Goal: Task Accomplishment & Management: Use online tool/utility

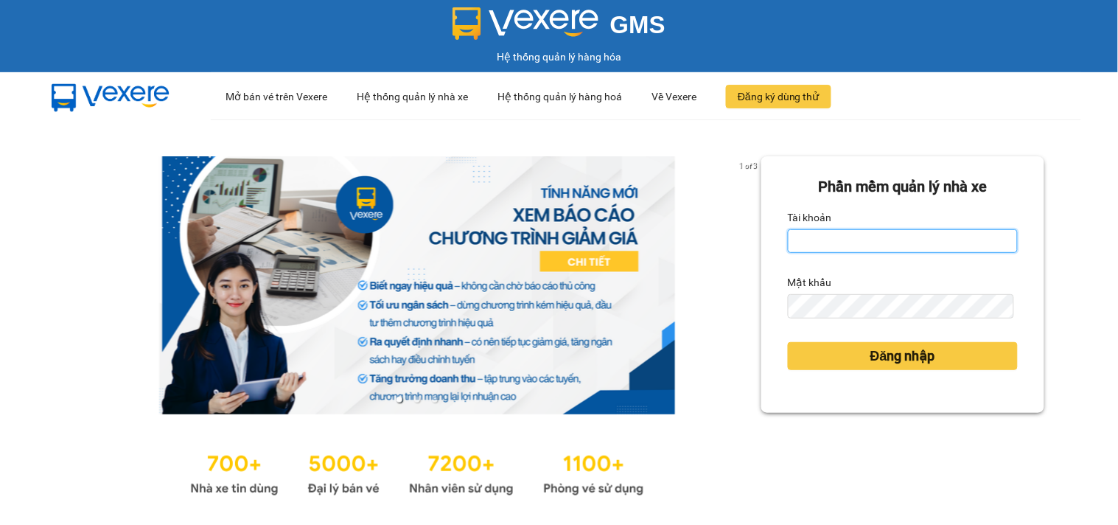
click at [824, 248] on input "Tài khoản" at bounding box center [903, 241] width 230 height 24
type input "mynt.phucanex"
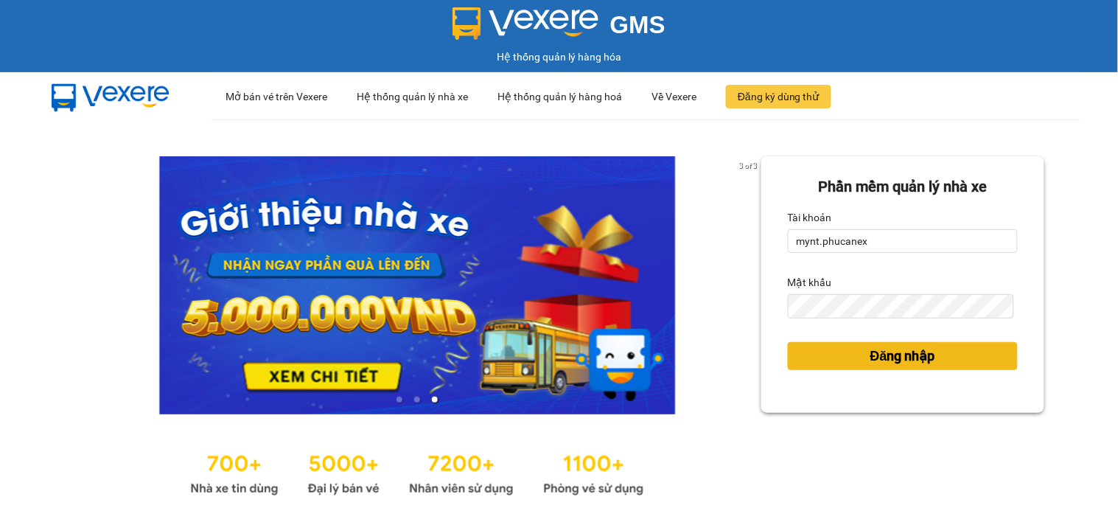
click at [892, 344] on button "Đăng nhập" at bounding box center [903, 356] width 230 height 28
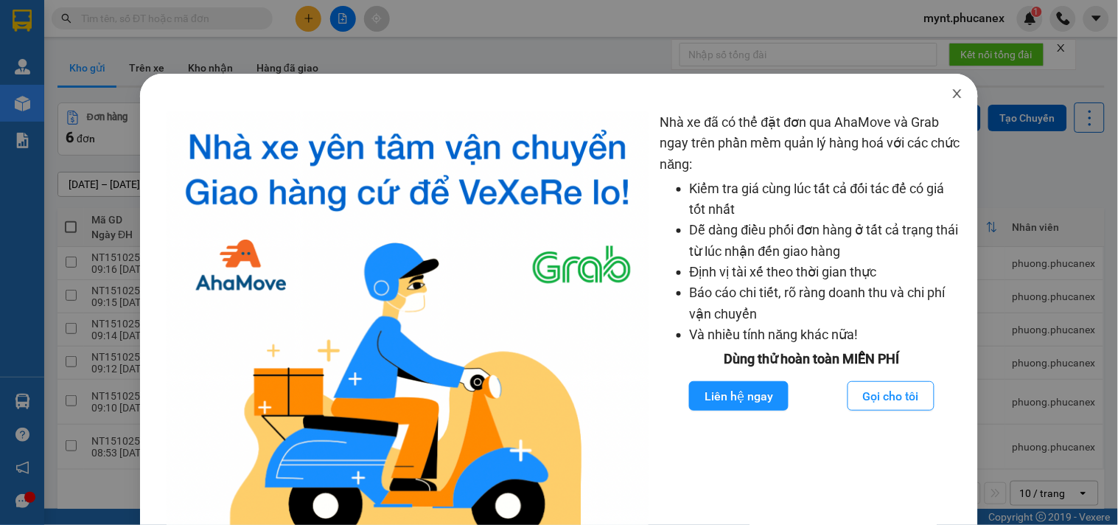
click at [952, 94] on icon "close" at bounding box center [958, 94] width 12 height 12
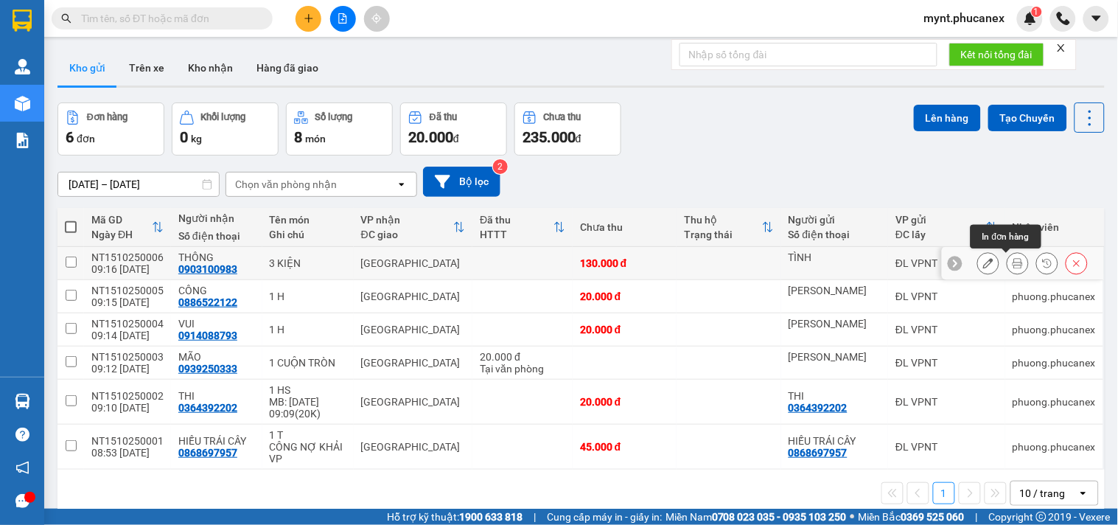
click at [1013, 265] on icon at bounding box center [1018, 263] width 10 height 10
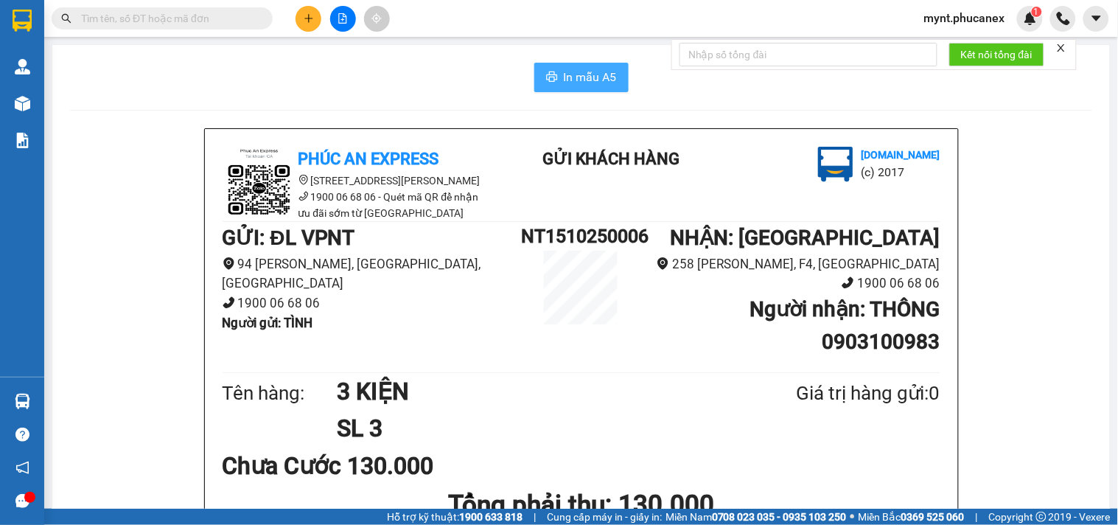
click at [565, 67] on button "In mẫu A5" at bounding box center [581, 77] width 94 height 29
click at [607, 80] on span "In mẫu A5" at bounding box center [590, 77] width 53 height 18
